Goal: Information Seeking & Learning: Learn about a topic

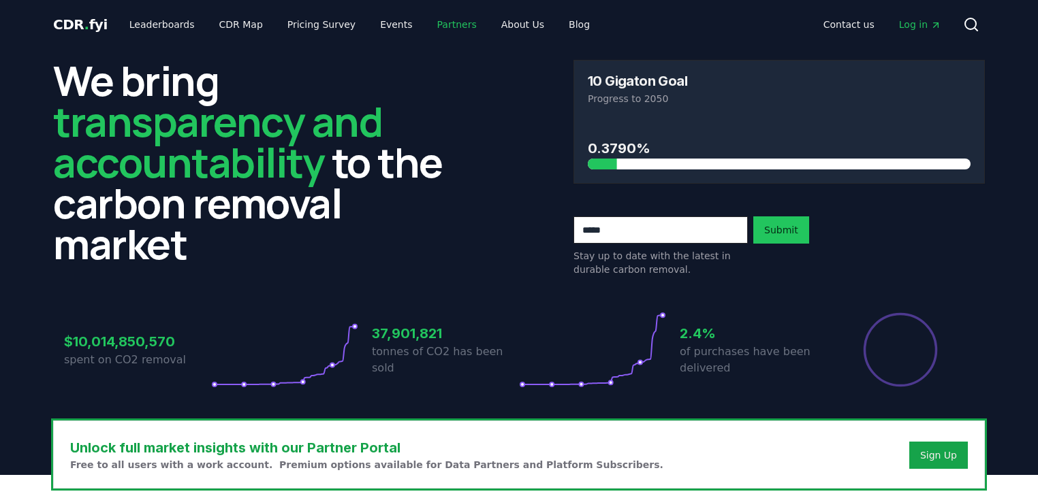
click at [446, 25] on link "Partners" at bounding box center [456, 24] width 61 height 25
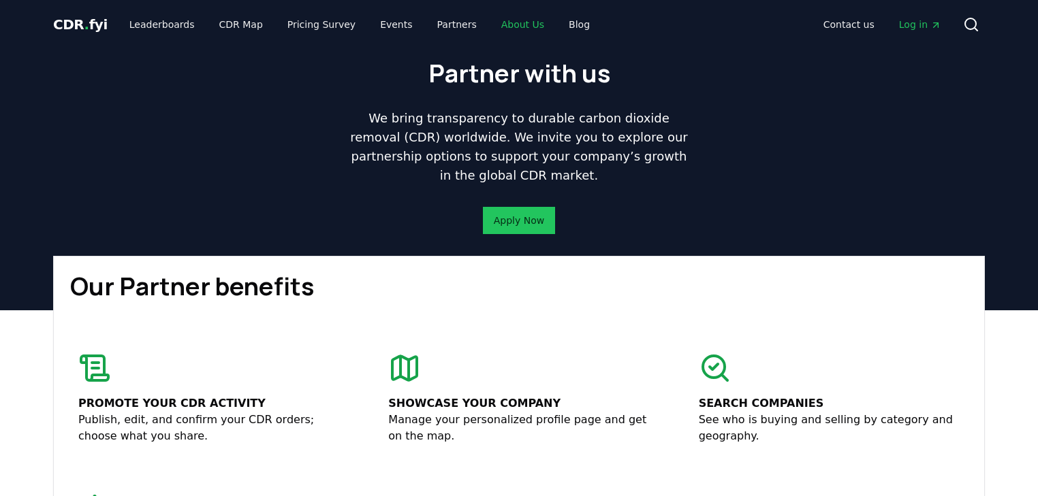
click at [490, 21] on link "About Us" at bounding box center [522, 24] width 65 height 25
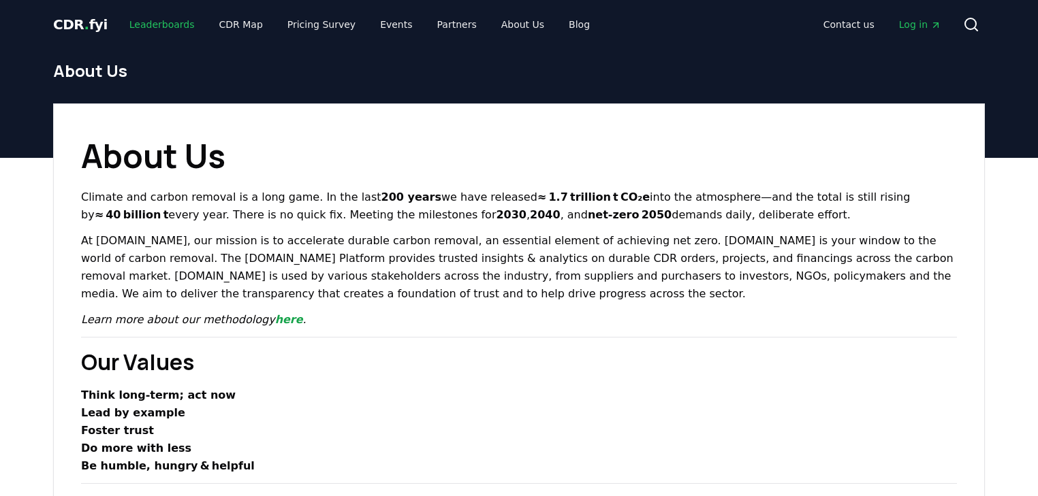
click at [163, 27] on link "Leaderboards" at bounding box center [161, 24] width 87 height 25
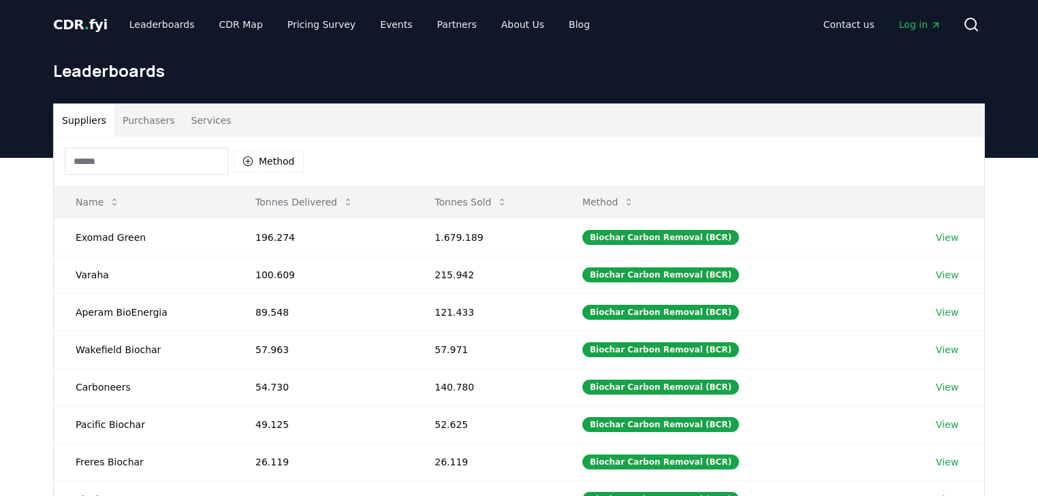
click at [138, 116] on button "Purchasers" at bounding box center [148, 120] width 69 height 33
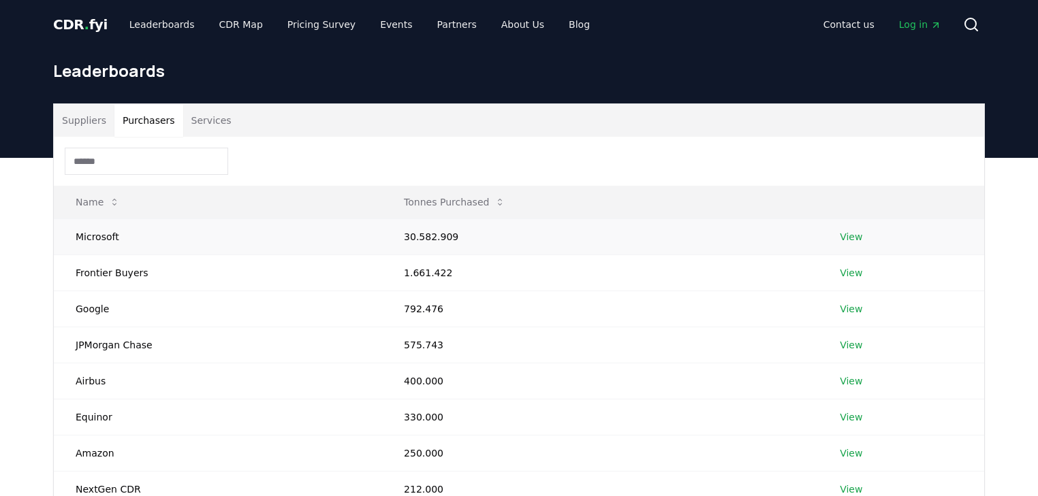
drag, startPoint x: 1019, startPoint y: 226, endPoint x: 618, endPoint y: 240, distance: 400.6
click at [1019, 226] on div "Suppliers Purchasers Services Name Tonnes Purchased Microsoft 30.582.909 View F…" at bounding box center [519, 424] width 1038 height 532
click at [847, 311] on link "View" at bounding box center [851, 309] width 22 height 14
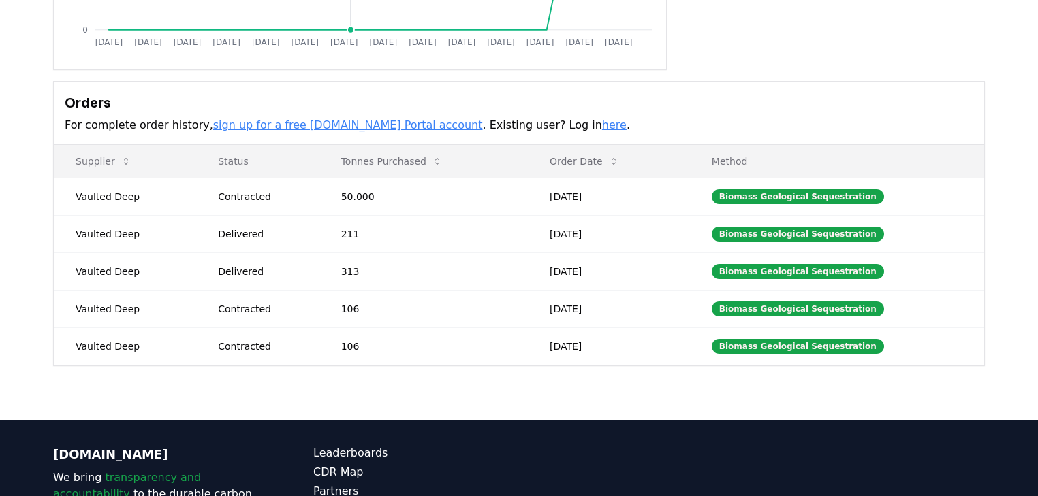
scroll to position [327, 0]
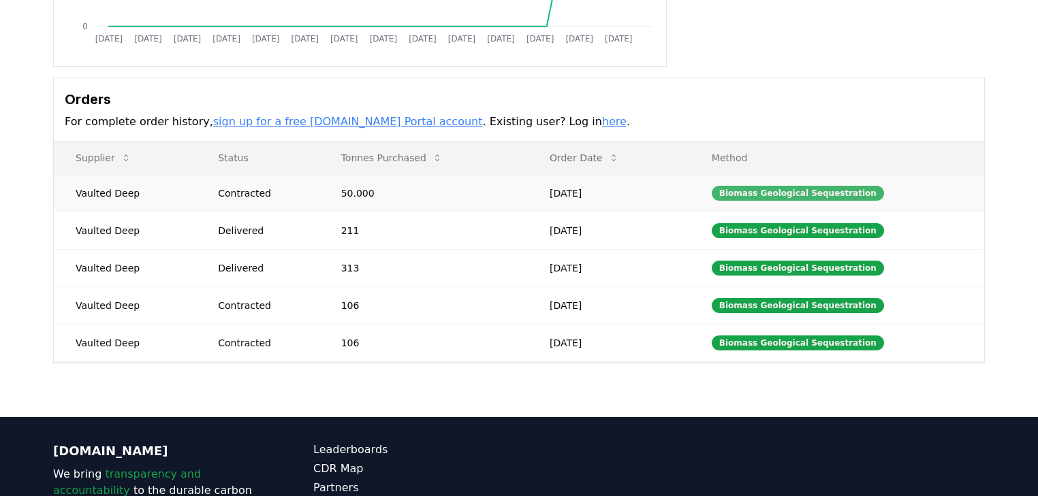
click at [774, 189] on div "Biomass Geological Sequestration" at bounding box center [798, 193] width 172 height 15
click at [101, 188] on td "Vaulted Deep" at bounding box center [125, 192] width 142 height 37
click at [827, 304] on div "Biomass Geological Sequestration" at bounding box center [798, 305] width 172 height 15
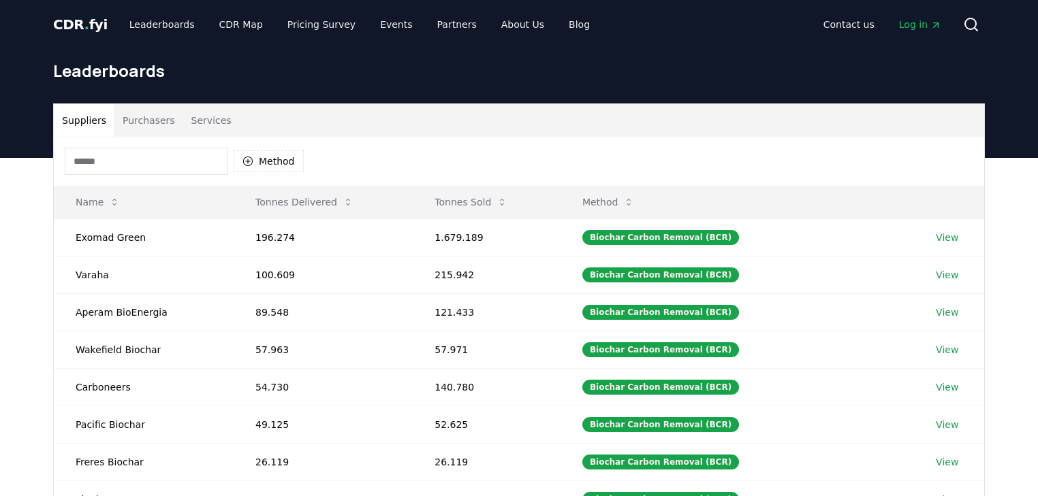
click at [149, 117] on button "Purchasers" at bounding box center [148, 120] width 69 height 33
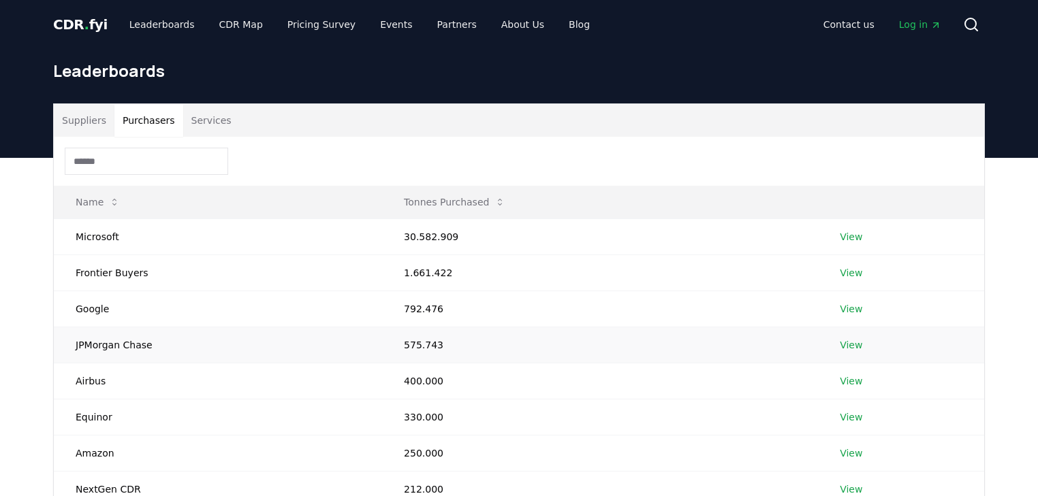
click at [131, 351] on td "JPMorgan Chase" at bounding box center [218, 345] width 328 height 36
click at [131, 341] on td "JPMorgan Chase" at bounding box center [218, 345] width 328 height 36
click at [856, 343] on link "View" at bounding box center [851, 345] width 22 height 14
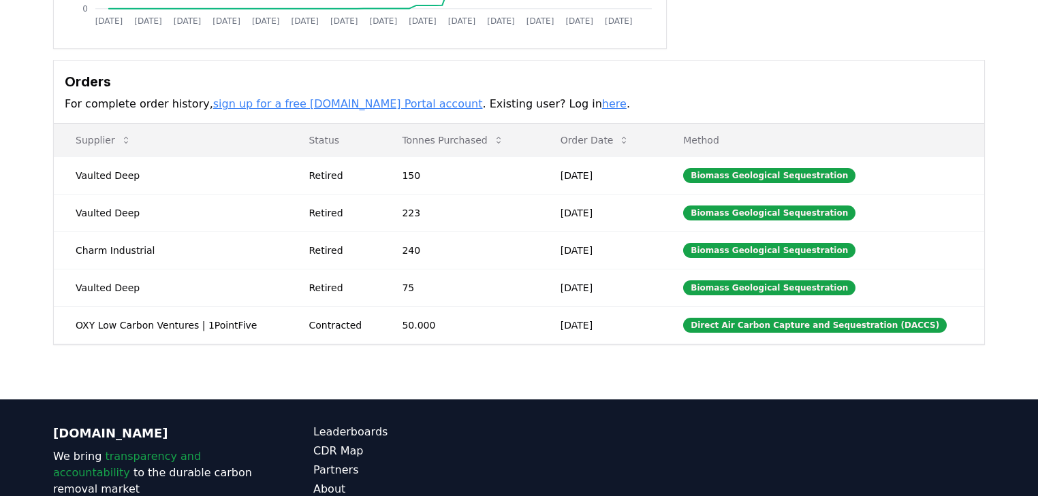
scroll to position [218, 0]
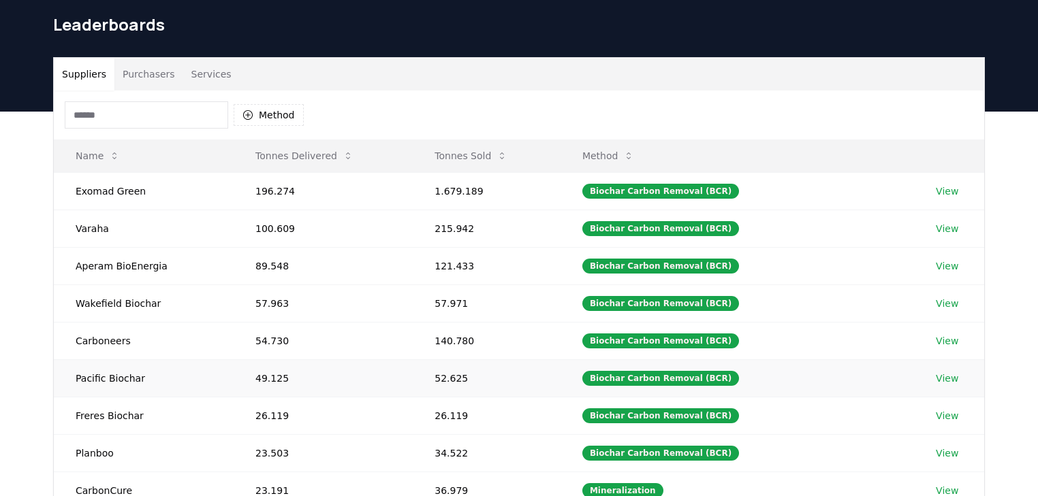
scroll to position [109, 0]
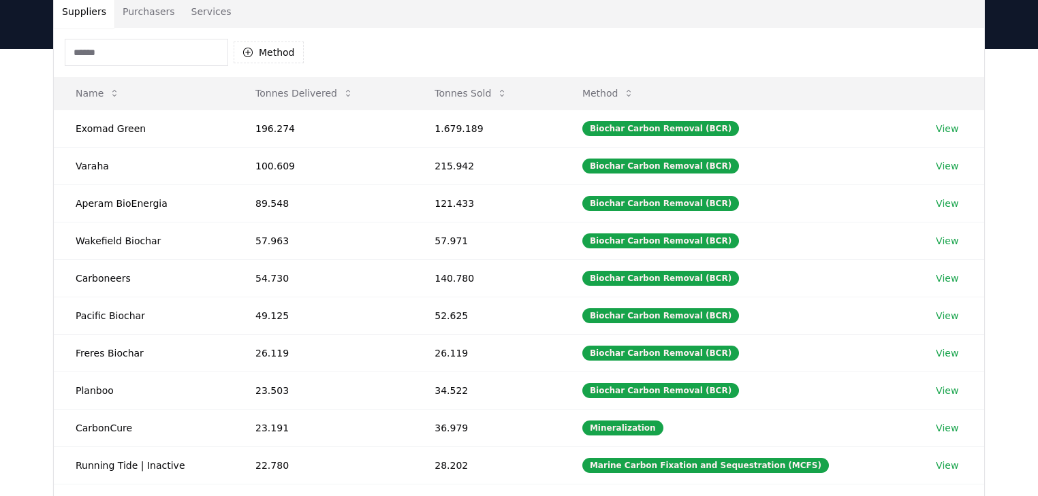
click at [150, 19] on button "Purchasers" at bounding box center [148, 11] width 69 height 33
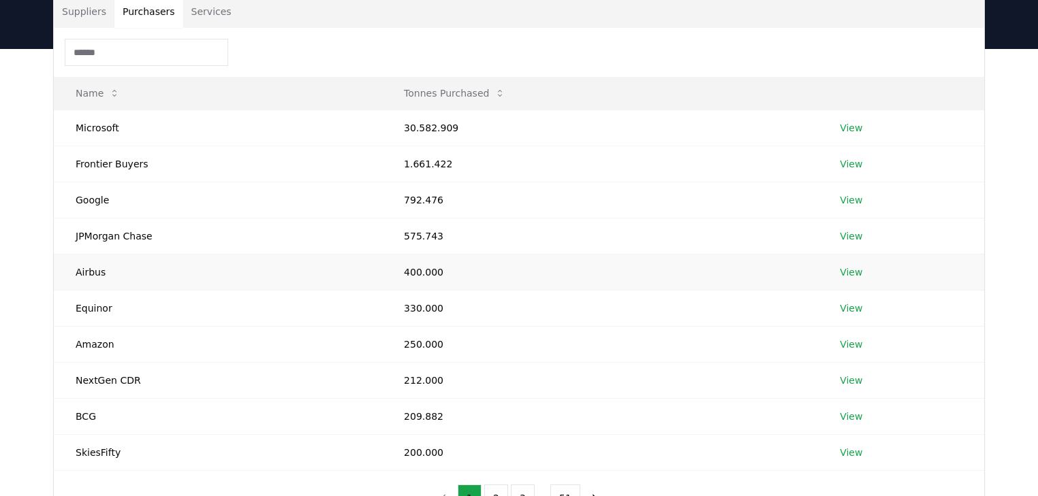
click at [89, 270] on td "Airbus" at bounding box center [218, 272] width 328 height 36
click at [96, 299] on td "Equinor" at bounding box center [218, 308] width 328 height 36
click at [852, 306] on link "View" at bounding box center [851, 309] width 22 height 14
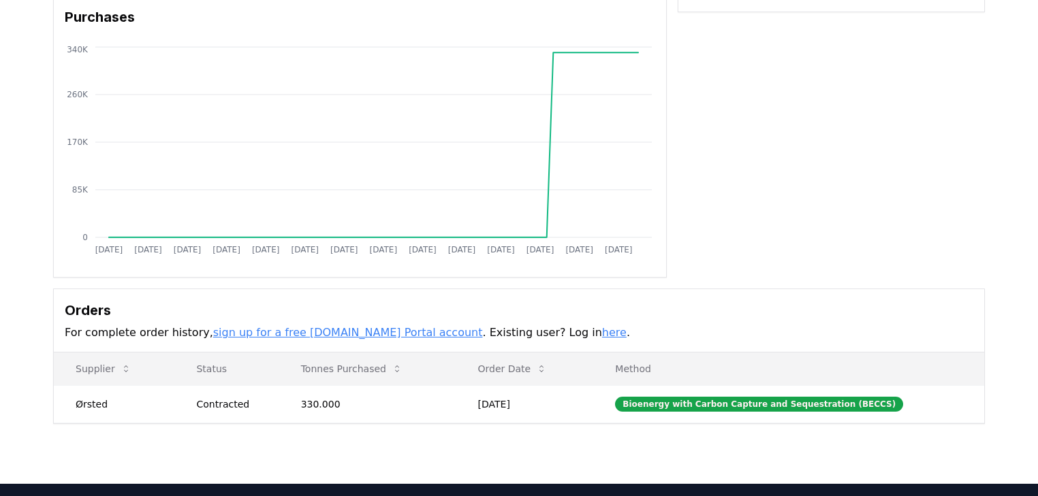
scroll to position [218, 0]
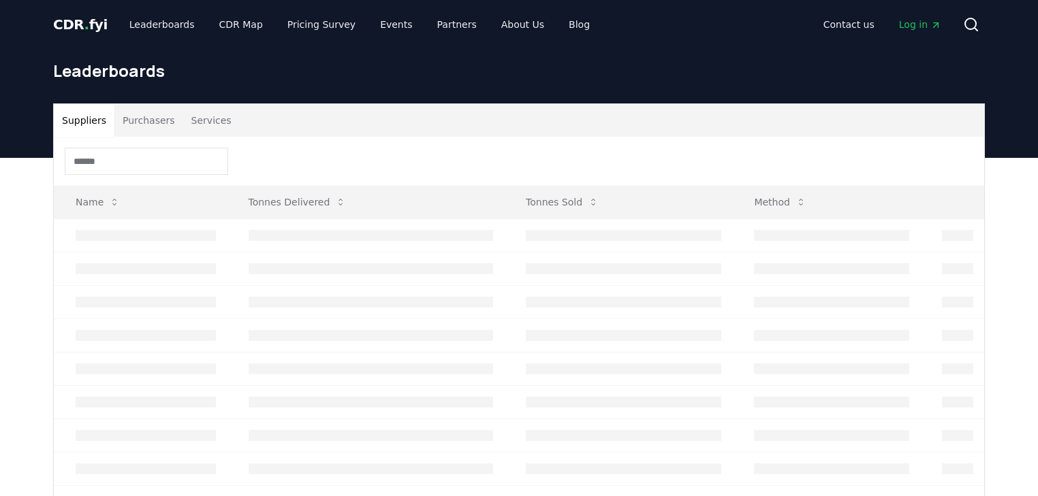
scroll to position [109, 0]
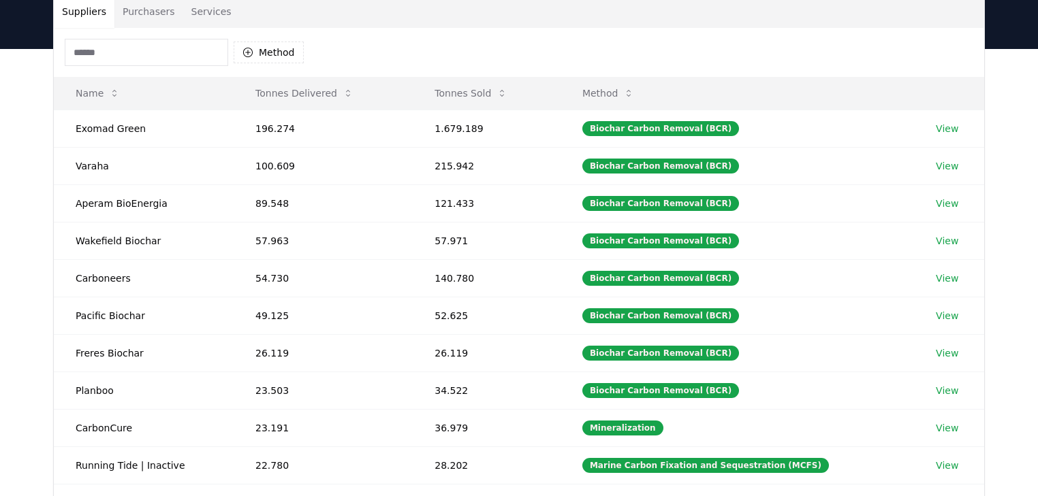
click at [147, 14] on button "Purchasers" at bounding box center [148, 11] width 69 height 33
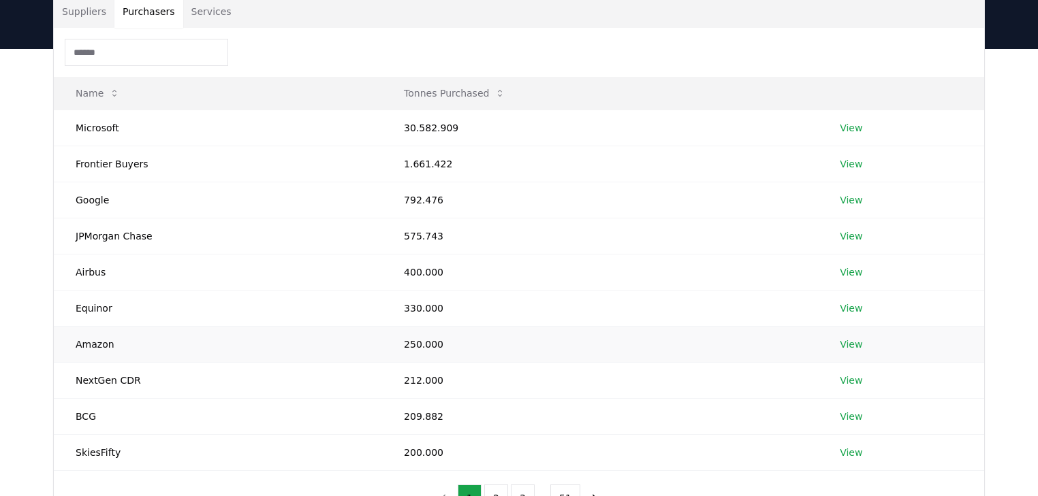
click at [97, 340] on td "Amazon" at bounding box center [218, 344] width 328 height 36
click at [847, 343] on link "View" at bounding box center [851, 345] width 22 height 14
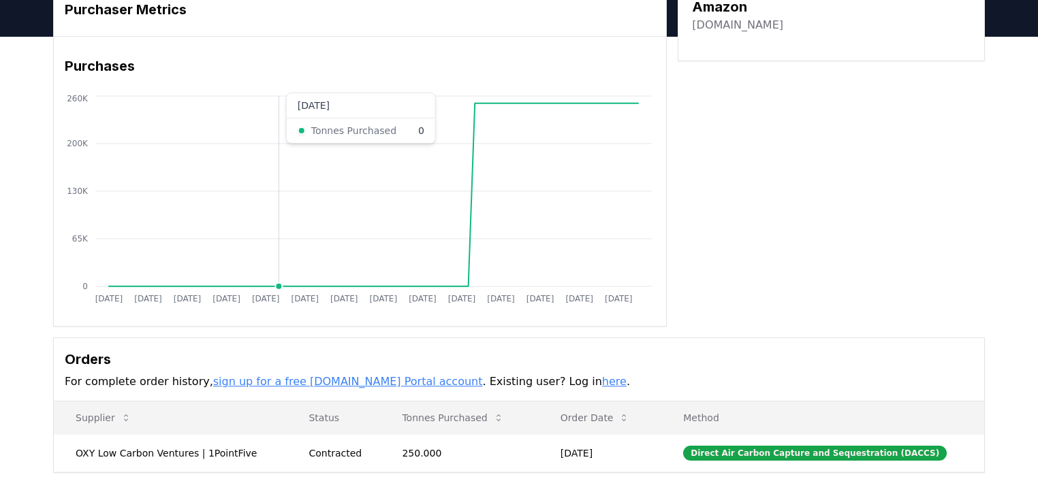
scroll to position [218, 0]
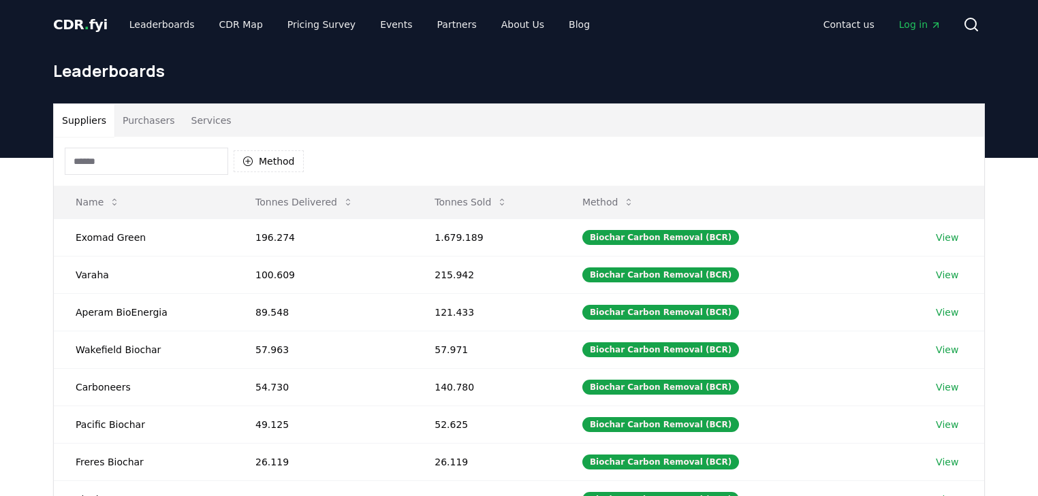
scroll to position [109, 0]
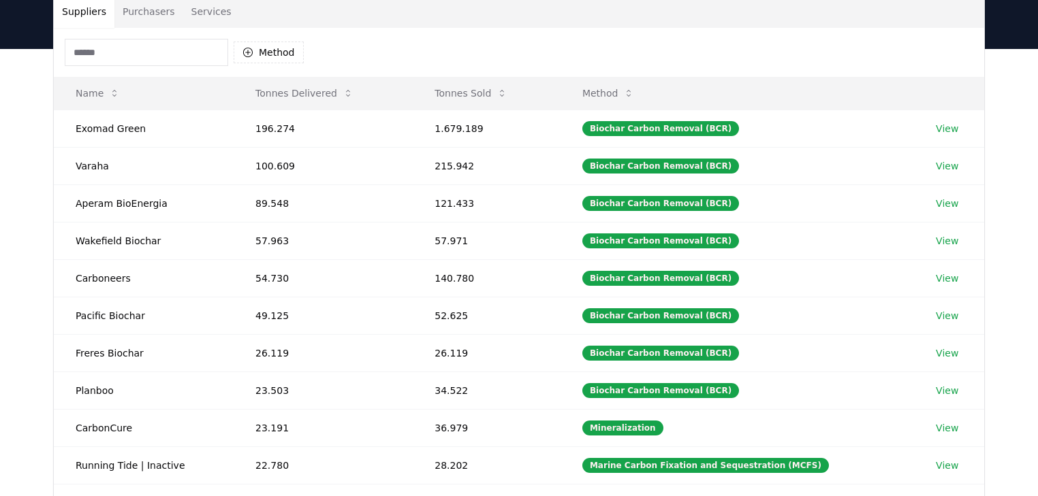
click at [153, 16] on button "Purchasers" at bounding box center [148, 11] width 69 height 33
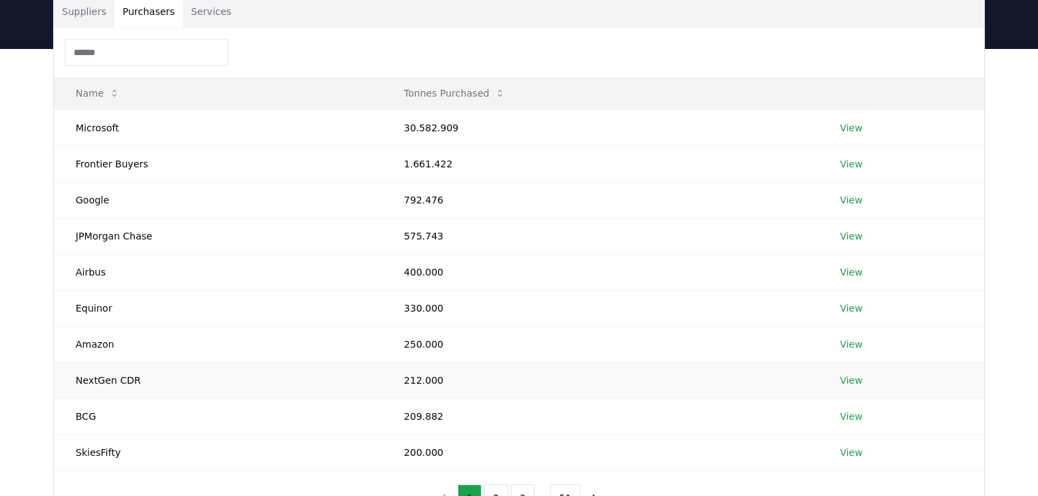
click at [850, 381] on link "View" at bounding box center [851, 381] width 22 height 14
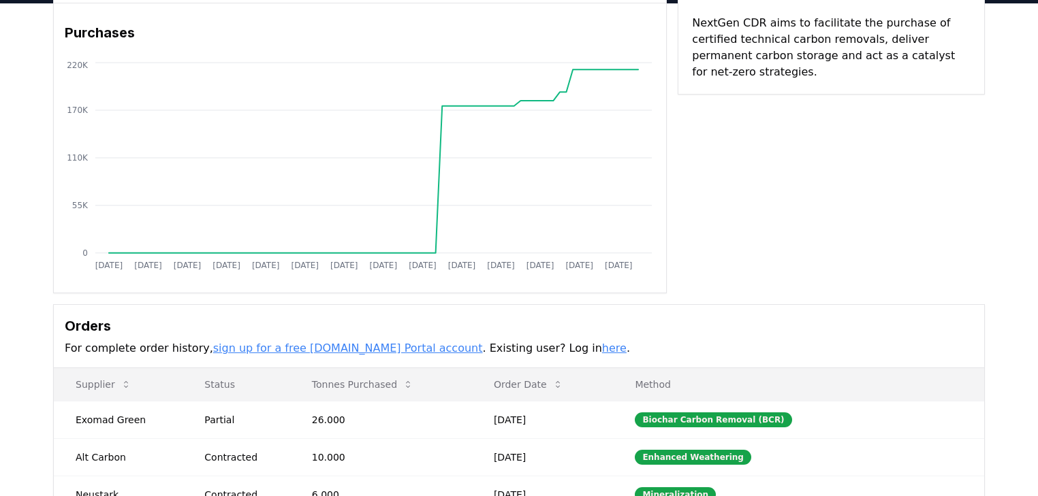
scroll to position [163, 0]
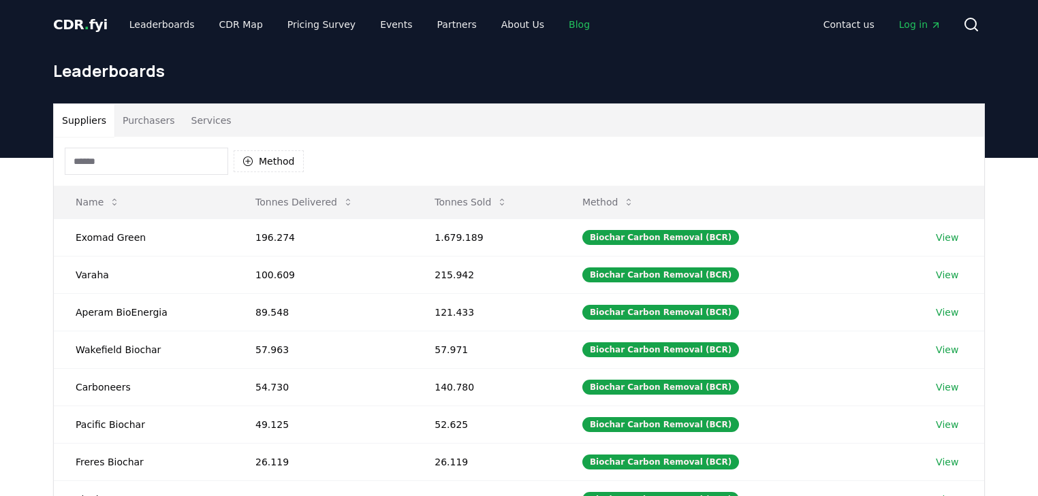
click at [558, 19] on link "Blog" at bounding box center [579, 24] width 43 height 25
click at [558, 25] on link "Blog" at bounding box center [579, 24] width 43 height 25
click at [558, 21] on link "Blog" at bounding box center [579, 24] width 43 height 25
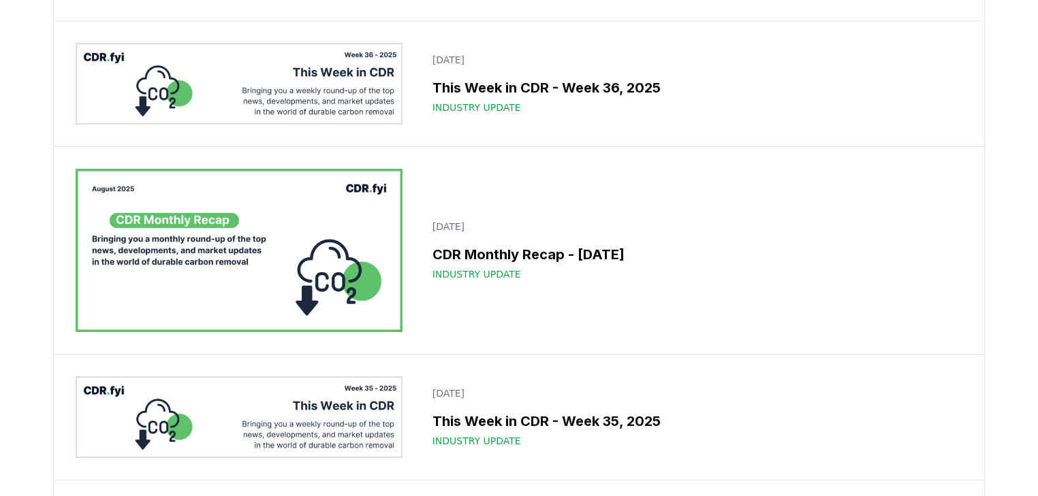
scroll to position [708, 0]
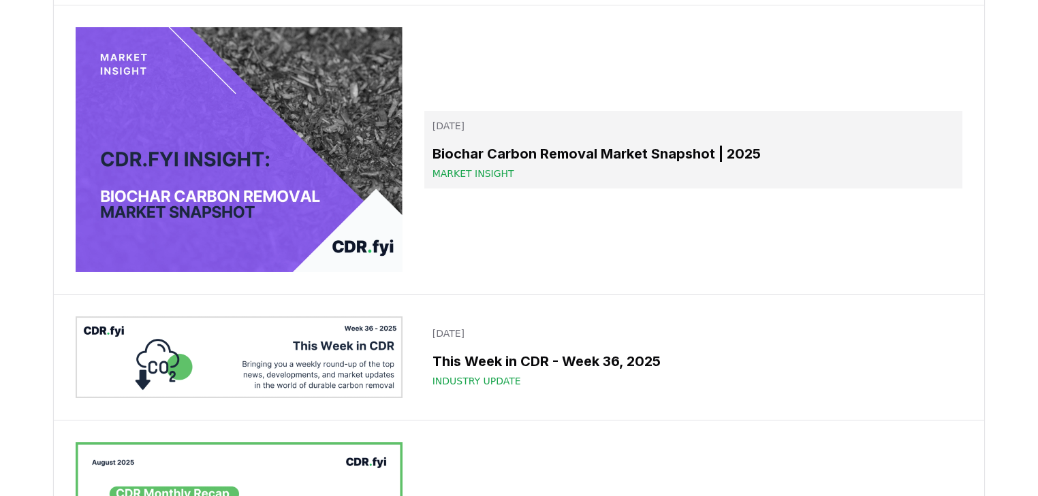
click at [616, 180] on div "Market Insight" at bounding box center [693, 174] width 522 height 14
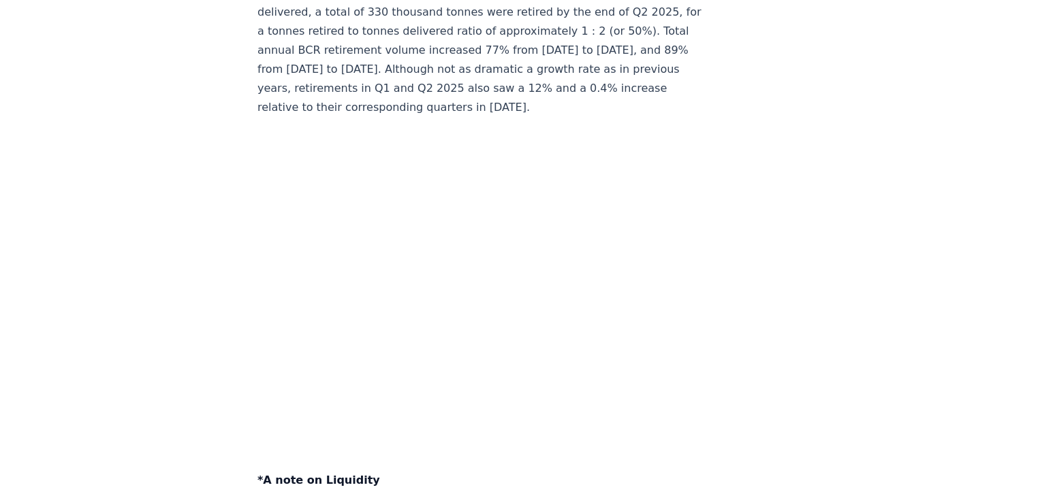
scroll to position [4521, 0]
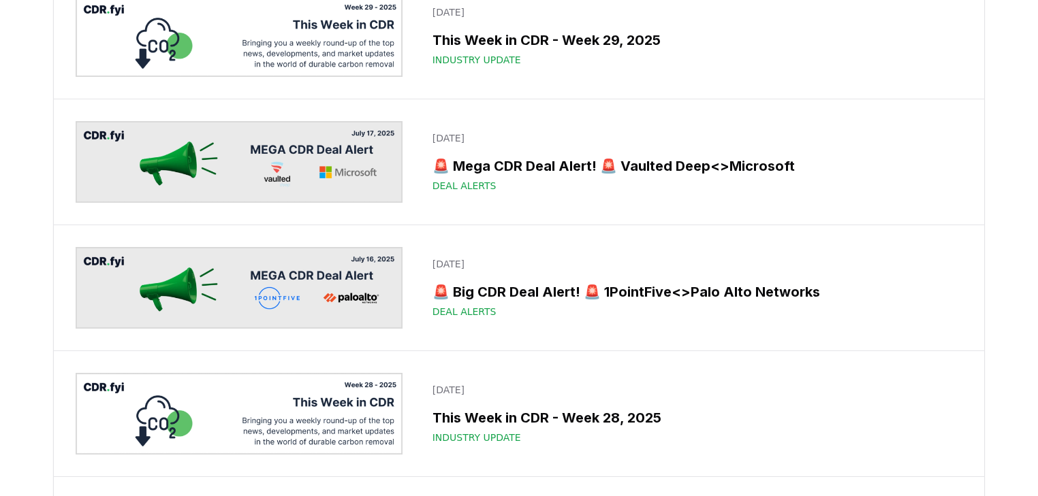
scroll to position [2560, 0]
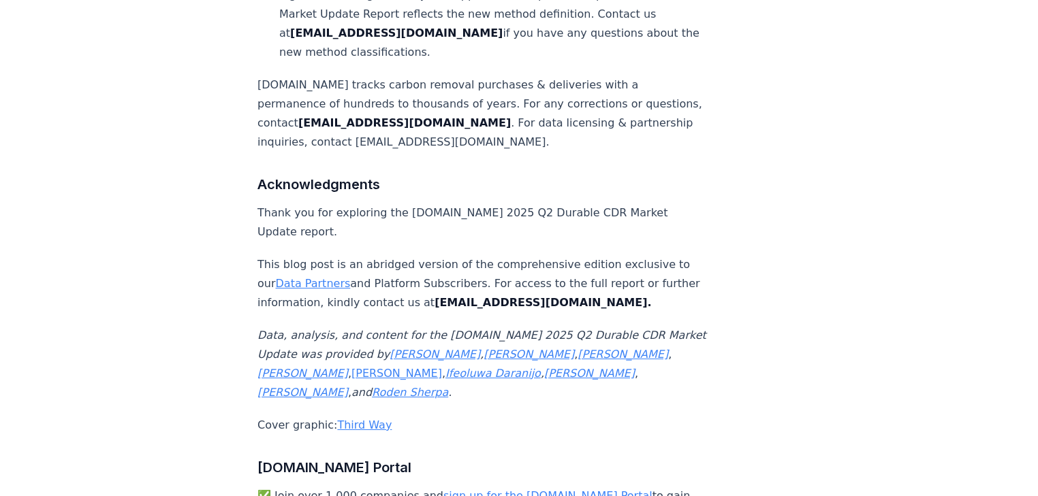
scroll to position [9097, 0]
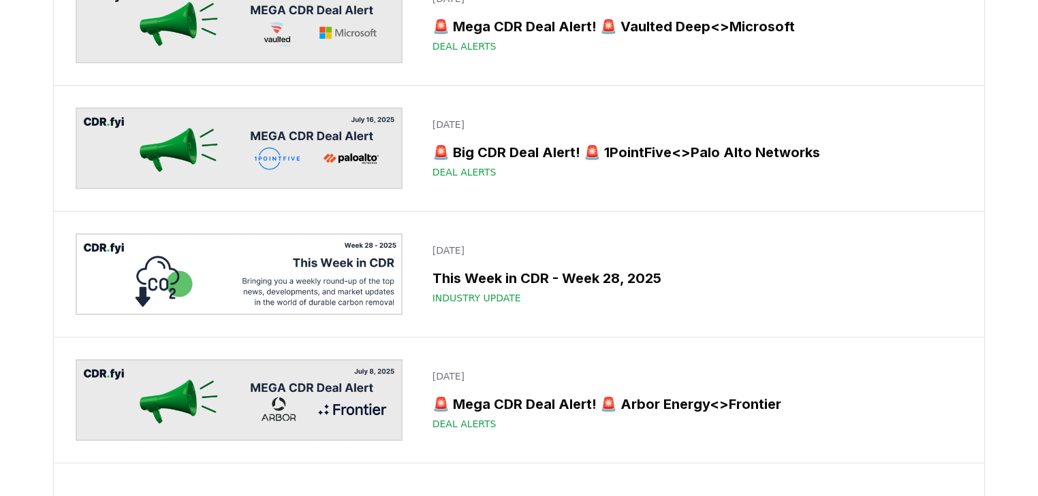
scroll to position [2778, 0]
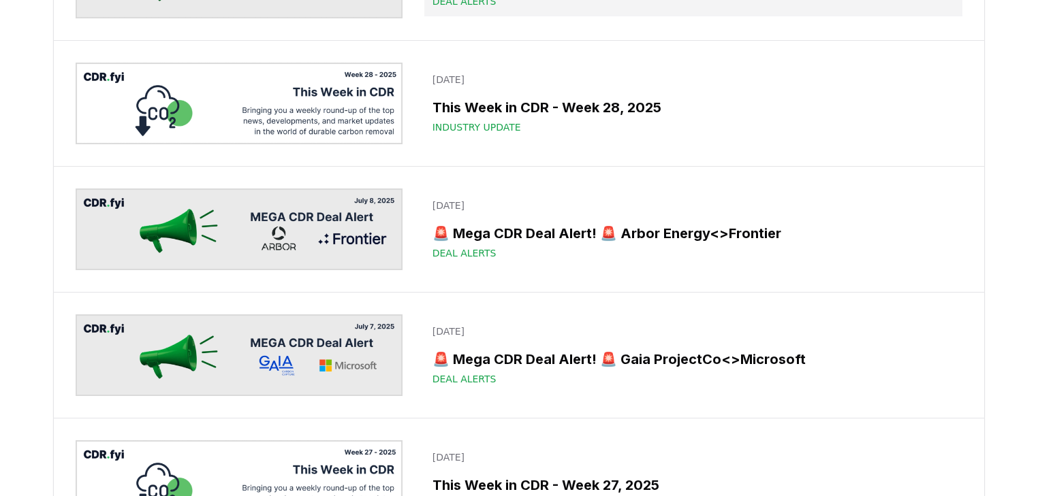
drag, startPoint x: 741, startPoint y: 205, endPoint x: 729, endPoint y: 466, distance: 261.1
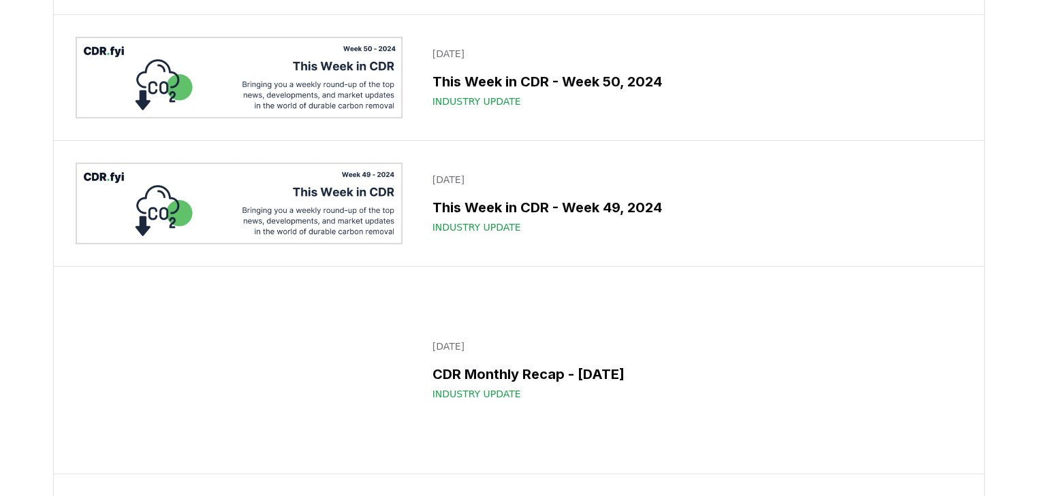
scroll to position [11997, 0]
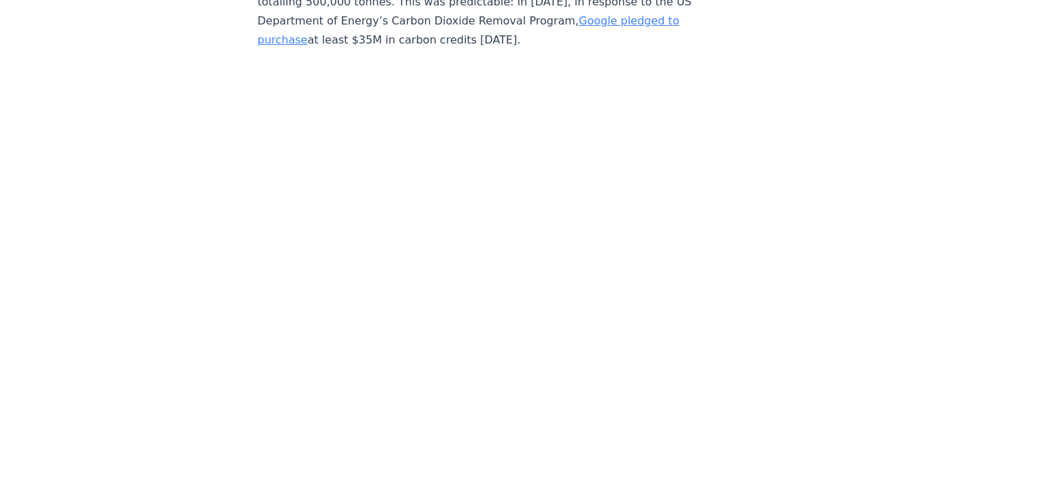
scroll to position [3735, 0]
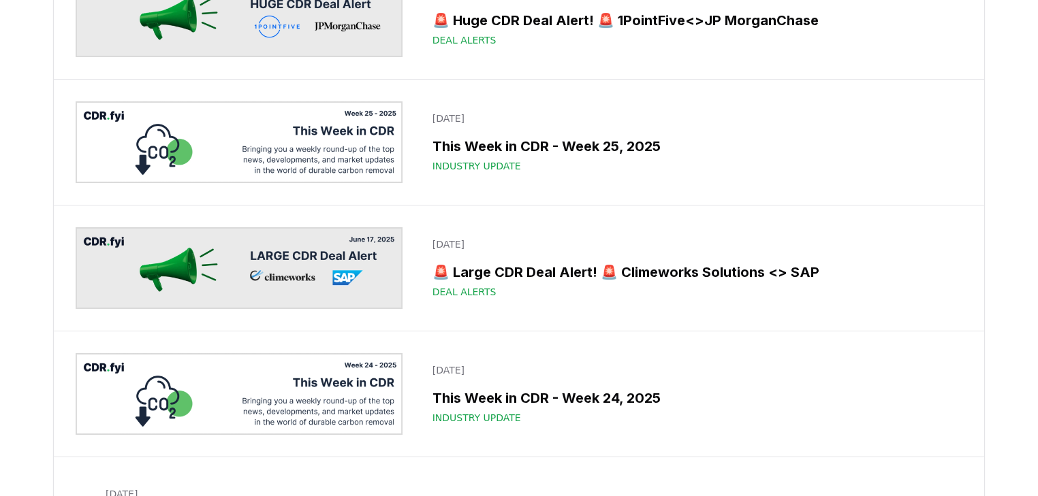
scroll to position [12432, 0]
